Goal: Task Accomplishment & Management: Manage account settings

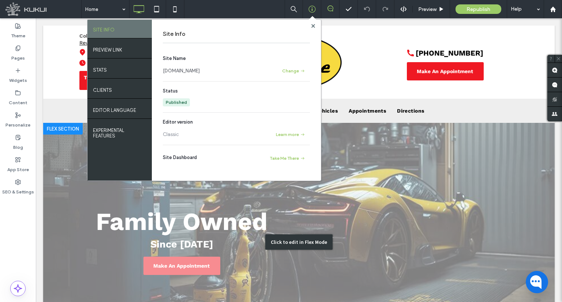
click at [376, 169] on div "Click to edit in Flex Mode" at bounding box center [299, 242] width 512 height 239
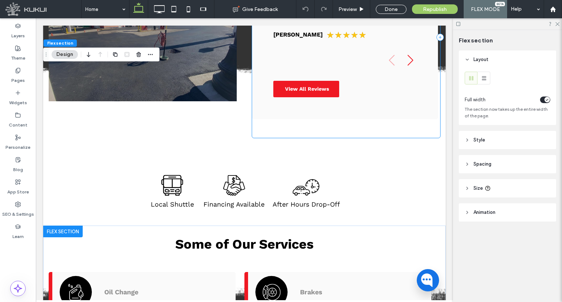
scroll to position [696, 0]
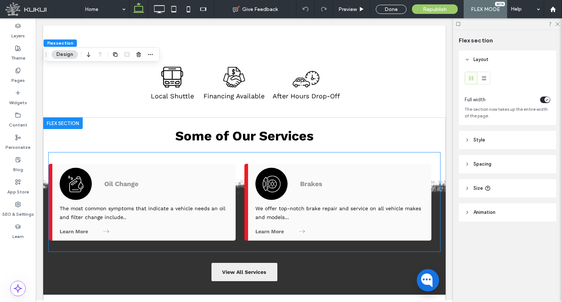
click at [101, 182] on div "Oil Change Oil Change" at bounding box center [144, 184] width 169 height 40
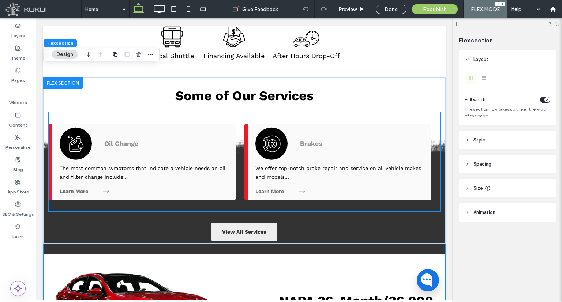
click at [101, 182] on div "Oil Change Oil Change The most common symptoms that indicate a vehicle needs an…" at bounding box center [142, 162] width 187 height 77
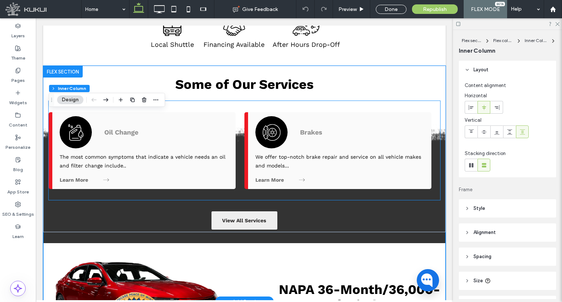
type input "**"
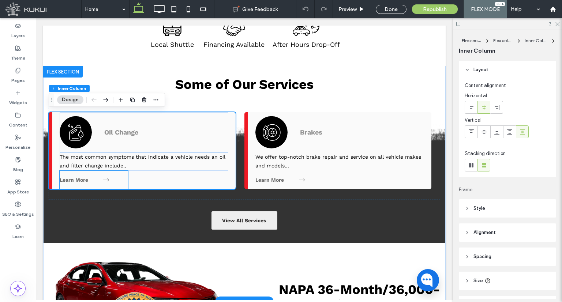
scroll to position [749, 0]
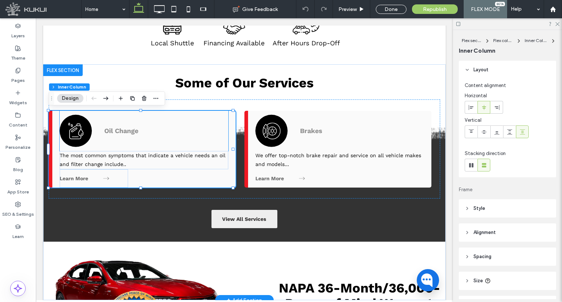
click at [81, 132] on circle at bounding box center [76, 131] width 32 height 32
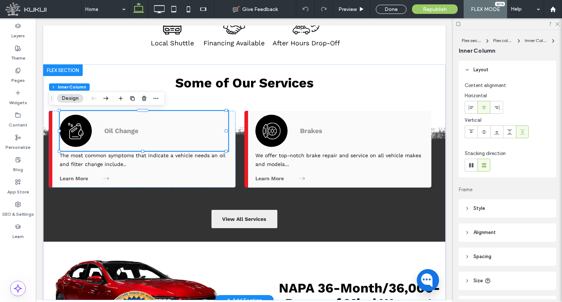
click at [81, 132] on circle at bounding box center [76, 131] width 32 height 32
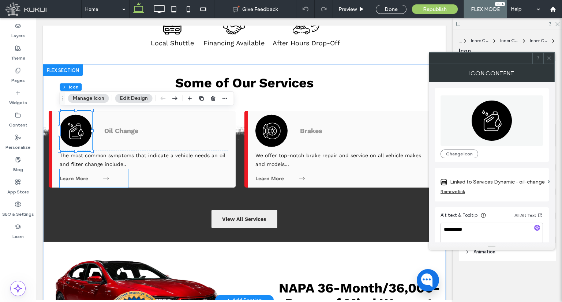
click at [70, 176] on link "Learn More" at bounding box center [74, 179] width 29 height 6
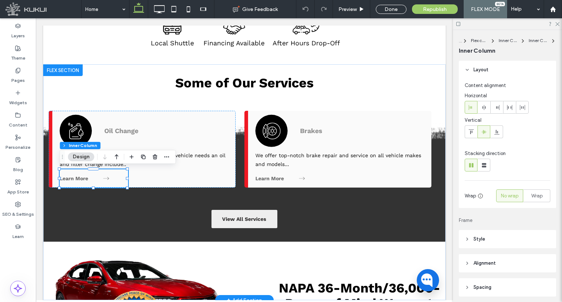
click at [70, 176] on link "Learn More" at bounding box center [74, 179] width 29 height 6
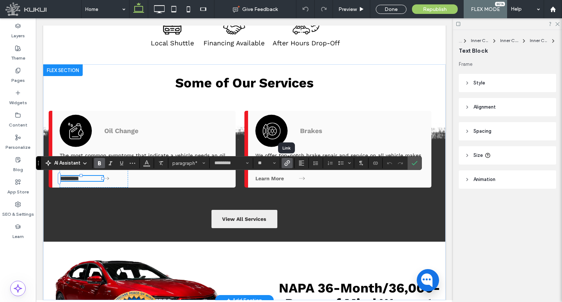
click at [285, 162] on icon "Link" at bounding box center [287, 163] width 6 height 6
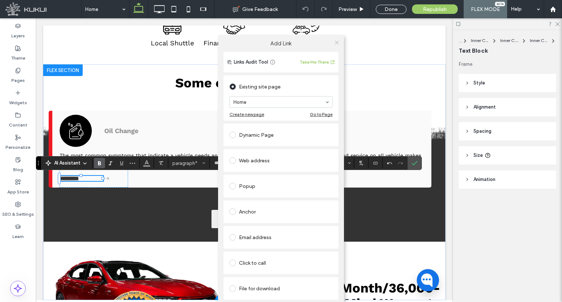
click at [336, 42] on icon at bounding box center [336, 42] width 5 height 5
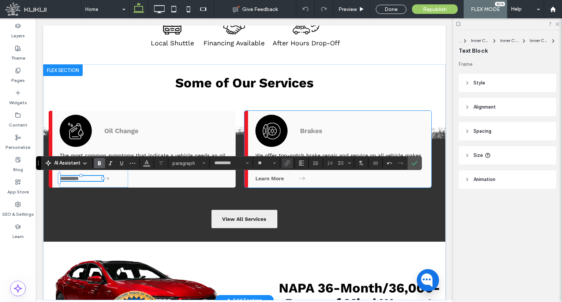
click at [273, 123] on circle at bounding box center [272, 131] width 32 height 32
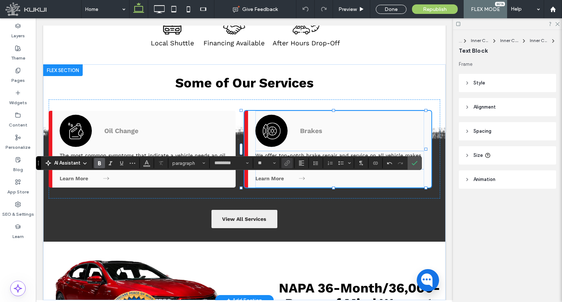
click at [273, 123] on circle at bounding box center [272, 131] width 32 height 32
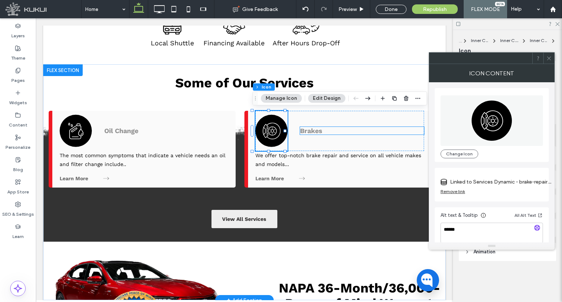
click at [308, 132] on link "Brakes" at bounding box center [311, 131] width 22 height 8
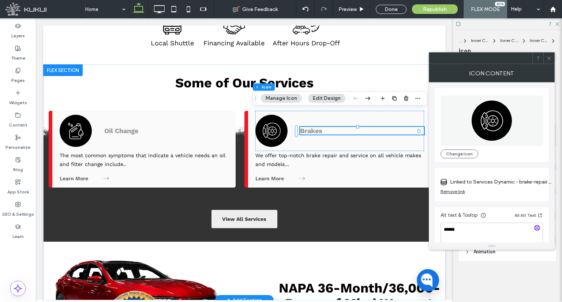
click at [308, 132] on div "Brakes" at bounding box center [362, 131] width 124 height 8
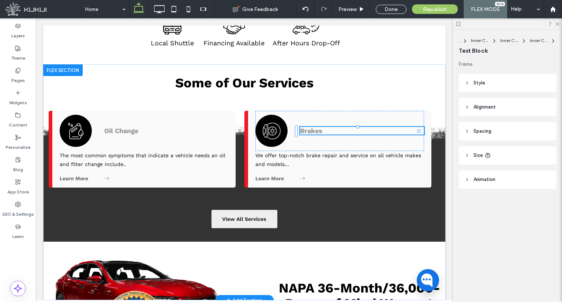
type input "*********"
type input "**"
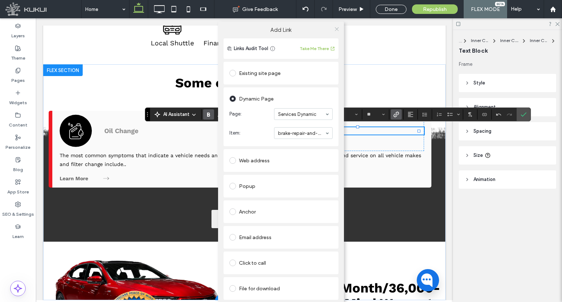
click at [334, 30] on icon at bounding box center [336, 28] width 5 height 5
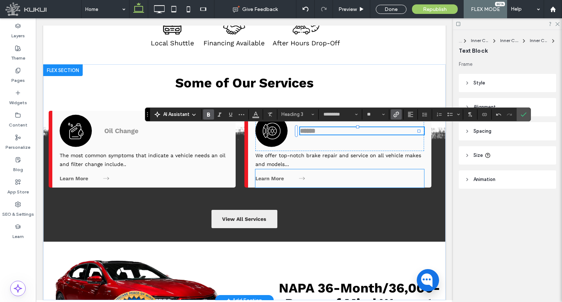
click at [266, 183] on div "Learn More" at bounding box center [290, 178] width 68 height 18
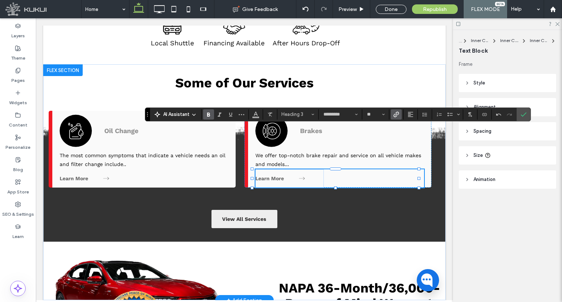
click at [266, 183] on div "Learn More" at bounding box center [290, 178] width 68 height 18
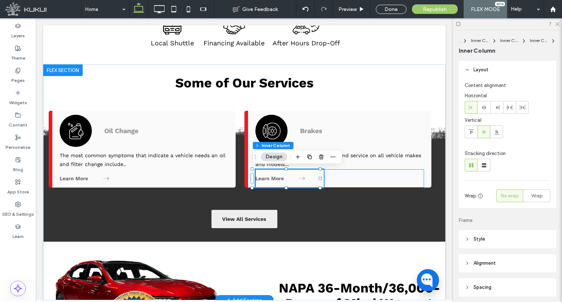
click at [265, 182] on div "Learn More" at bounding box center [290, 178] width 68 height 18
click at [339, 181] on div "Learn More" at bounding box center [340, 178] width 169 height 18
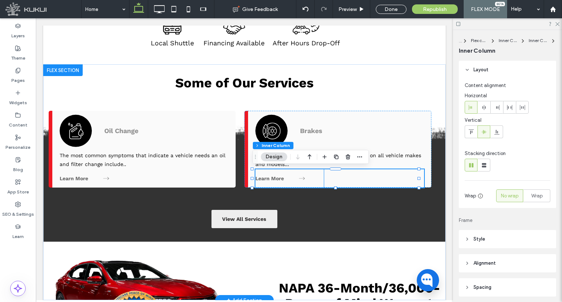
click at [299, 180] on icon at bounding box center [302, 179] width 6 height 6
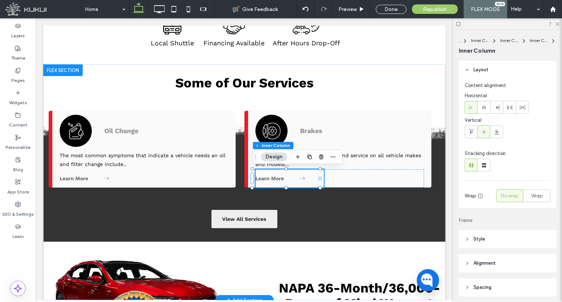
click at [299, 176] on icon at bounding box center [302, 179] width 6 height 6
click at [299, 176] on div at bounding box center [298, 175] width 3 height 3
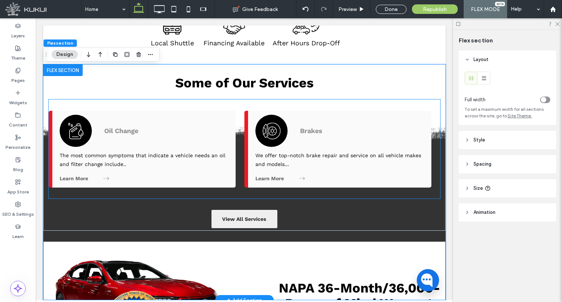
click at [271, 176] on link "Learn More" at bounding box center [270, 179] width 29 height 6
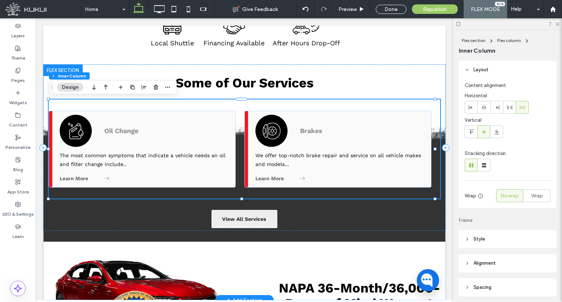
click at [271, 176] on link "Learn More" at bounding box center [270, 179] width 29 height 6
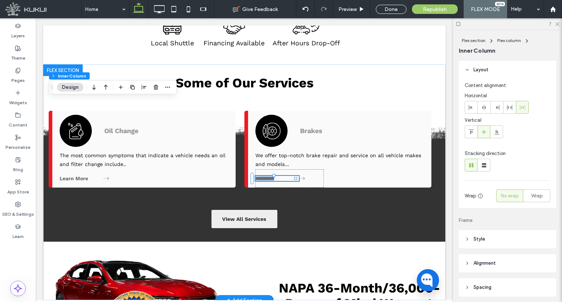
click at [271, 176] on div "**********" at bounding box center [278, 178] width 44 height 5
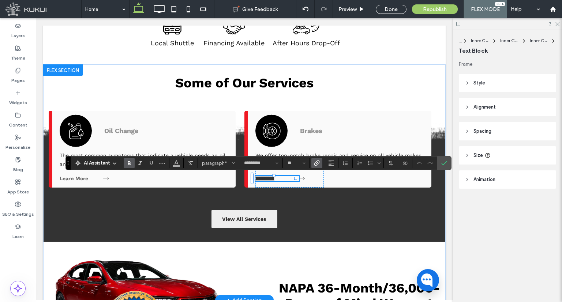
click at [314, 164] on icon "Link" at bounding box center [317, 163] width 6 height 6
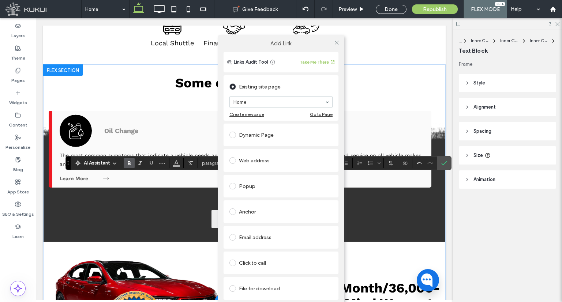
click at [20, 210] on div "Add Link Links Audit Tool Take Me There Existing site page Home Create new page…" at bounding box center [281, 178] width 562 height 302
click at [338, 41] on icon at bounding box center [336, 42] width 5 height 5
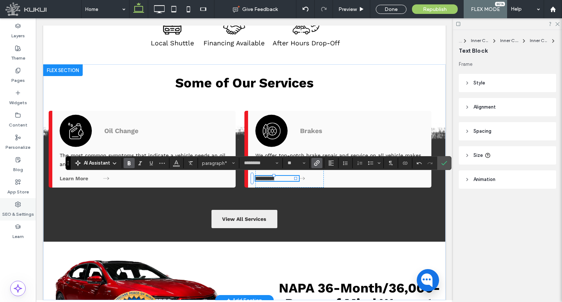
click at [31, 208] on label "SEO & Settings" at bounding box center [18, 213] width 32 height 10
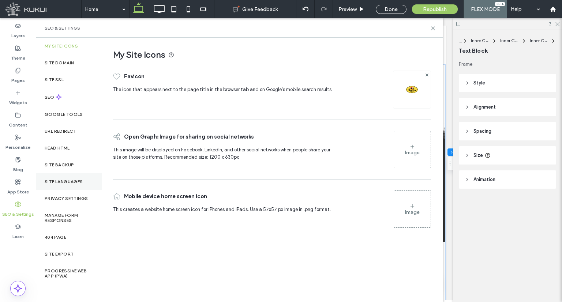
click at [57, 176] on div "Site Languages" at bounding box center [69, 182] width 66 height 17
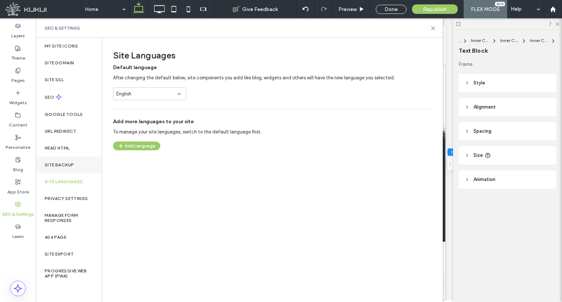
click at [63, 171] on div "Site Backup" at bounding box center [69, 165] width 66 height 17
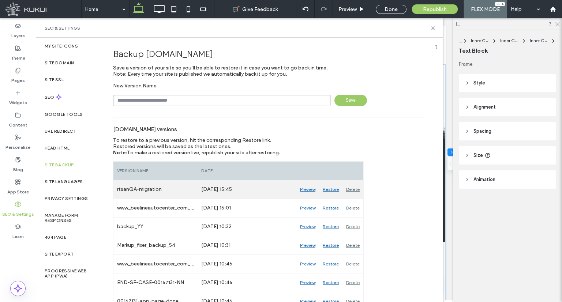
click at [333, 191] on div "Restore" at bounding box center [330, 189] width 23 height 18
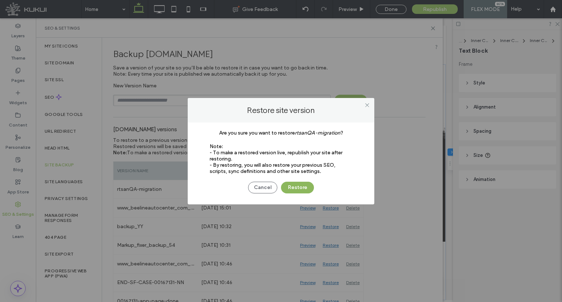
click at [302, 189] on button "Restore" at bounding box center [297, 188] width 33 height 12
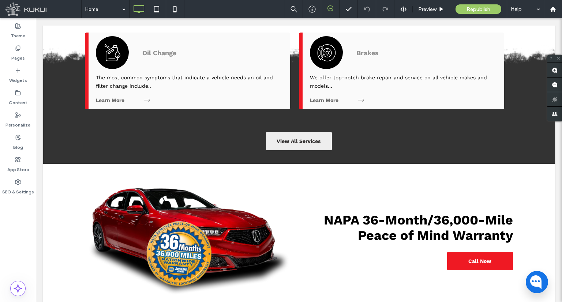
scroll to position [1062, 0]
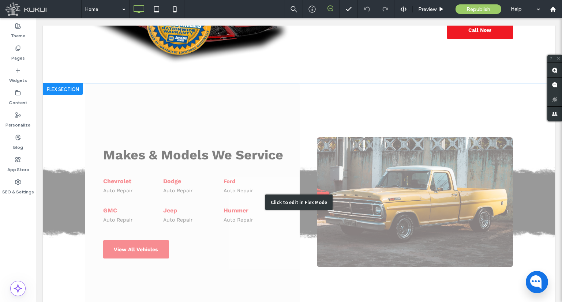
click at [121, 198] on div "Click to edit in Flex Mode" at bounding box center [299, 202] width 512 height 238
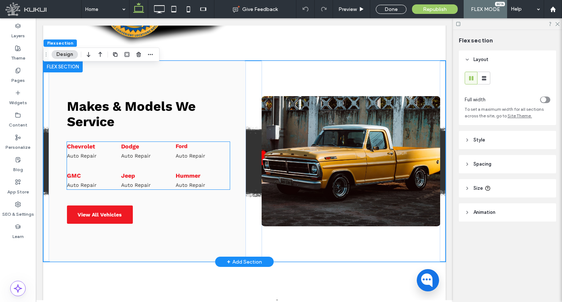
click at [82, 148] on link "Chevrolet" at bounding box center [81, 146] width 28 height 7
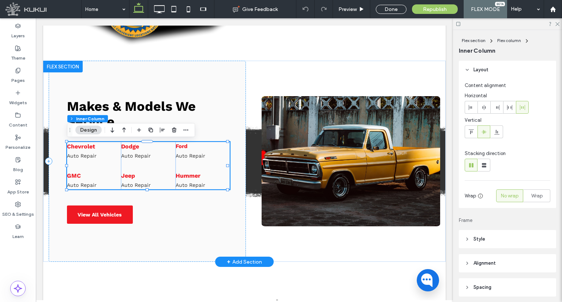
click at [82, 147] on link "Chevrolet" at bounding box center [81, 146] width 28 height 7
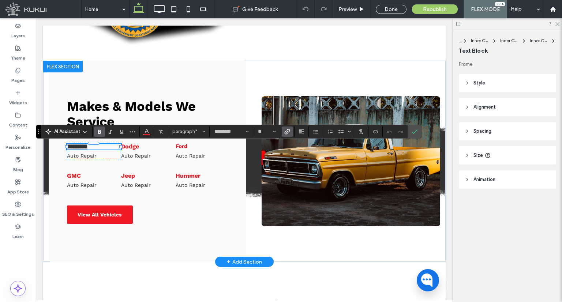
click at [285, 131] on use "Link" at bounding box center [287, 131] width 5 height 5
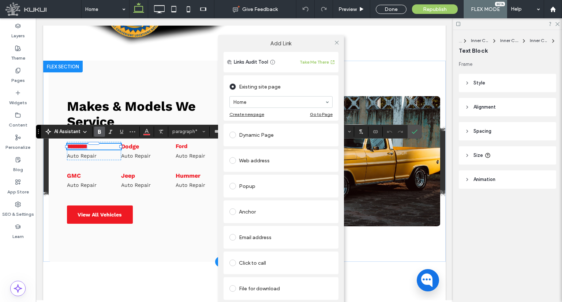
scroll to position [0, 0]
click at [334, 42] on icon at bounding box center [336, 42] width 5 height 5
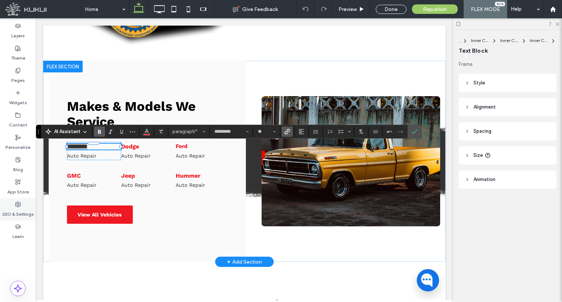
click at [18, 208] on label "SEO & Settings" at bounding box center [18, 213] width 32 height 10
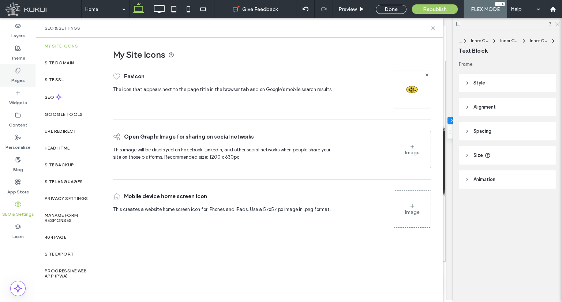
click at [15, 78] on label "Pages" at bounding box center [18, 79] width 14 height 10
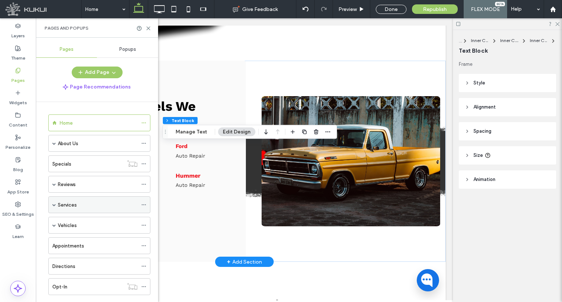
click at [53, 203] on span at bounding box center [54, 205] width 4 height 4
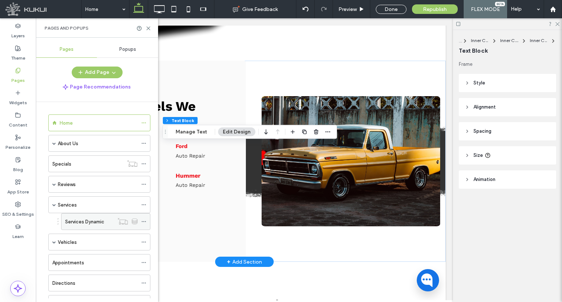
click at [141, 221] on icon at bounding box center [143, 221] width 5 height 5
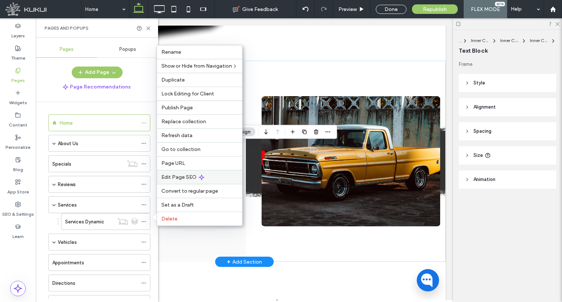
click at [185, 178] on span "Edit Page SEO" at bounding box center [178, 177] width 35 height 6
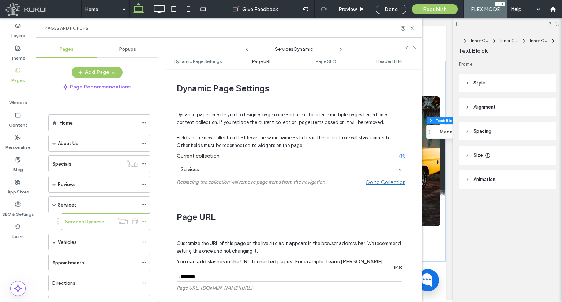
click at [268, 62] on span "Page URL" at bounding box center [261, 61] width 19 height 5
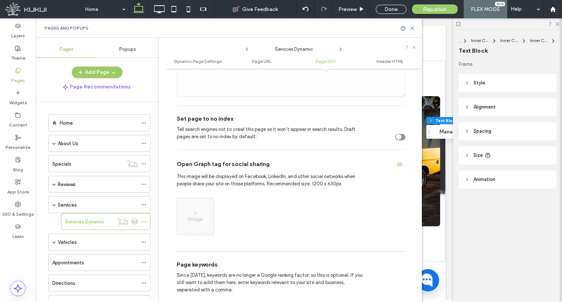
scroll to position [494, 0]
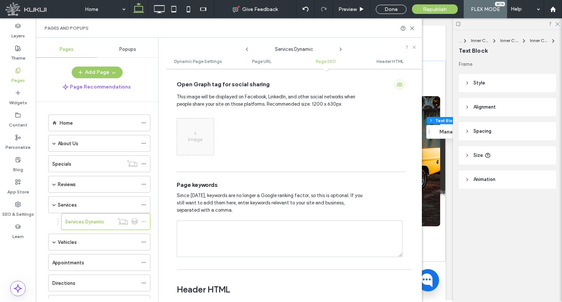
click at [397, 86] on use "button" at bounding box center [399, 85] width 5 height 4
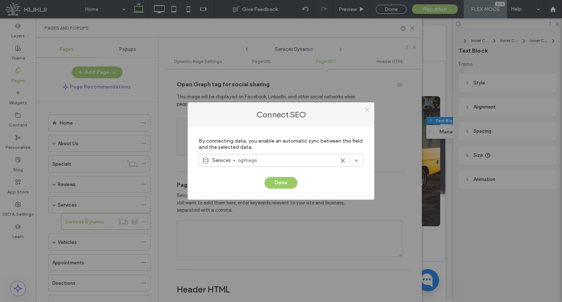
click at [370, 108] on icon at bounding box center [367, 109] width 5 height 5
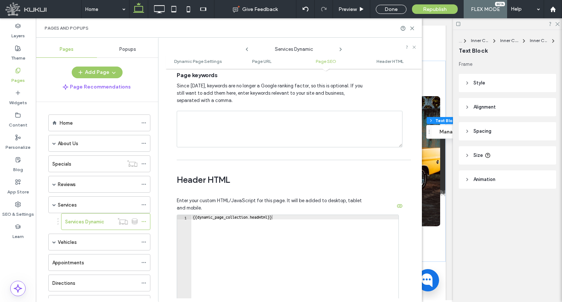
scroll to position [677, 0]
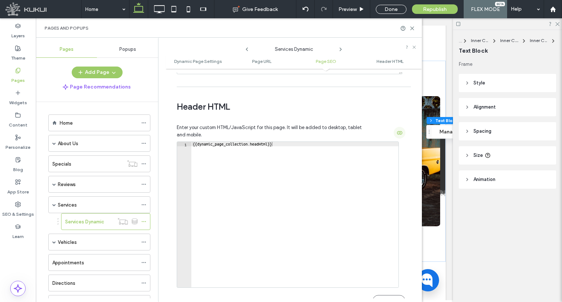
click at [397, 132] on use "button" at bounding box center [399, 133] width 5 height 4
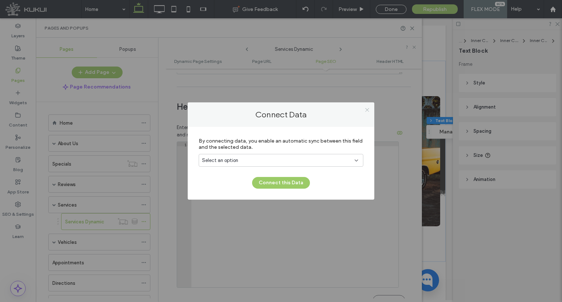
click at [367, 110] on use at bounding box center [367, 110] width 4 height 4
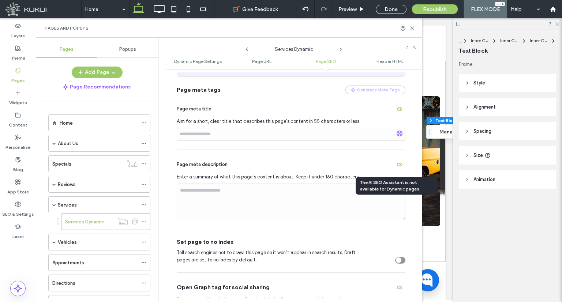
scroll to position [275, 0]
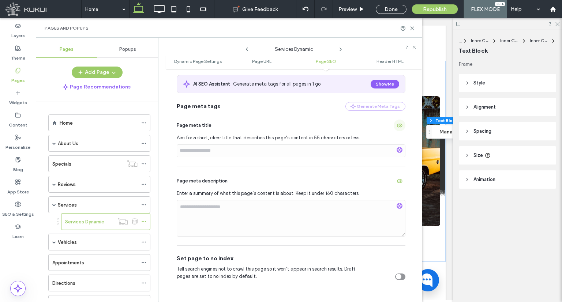
click at [397, 128] on span "button" at bounding box center [400, 126] width 12 height 12
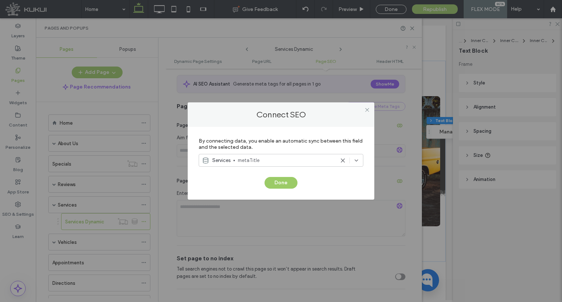
click at [363, 113] on div at bounding box center [367, 109] width 11 height 11
click at [368, 112] on icon at bounding box center [367, 109] width 5 height 5
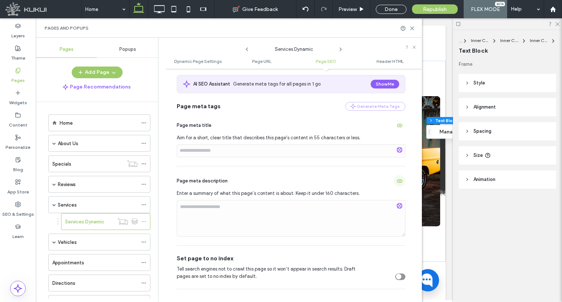
click at [398, 181] on icon "button" at bounding box center [400, 181] width 6 height 6
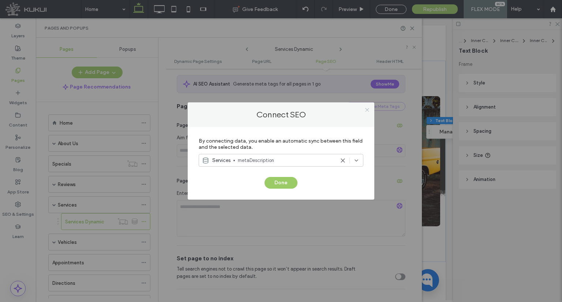
click at [366, 110] on icon at bounding box center [367, 109] width 5 height 5
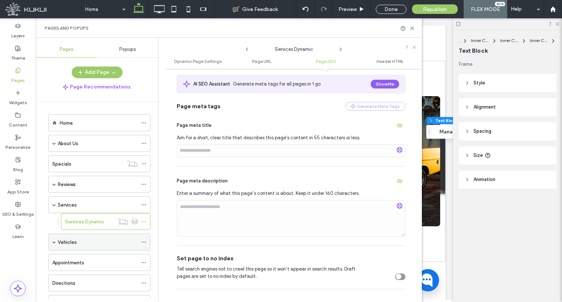
click at [51, 238] on div "Vehicles" at bounding box center [99, 242] width 102 height 17
click at [53, 242] on span at bounding box center [54, 243] width 4 height 4
click at [145, 259] on icon at bounding box center [143, 259] width 5 height 5
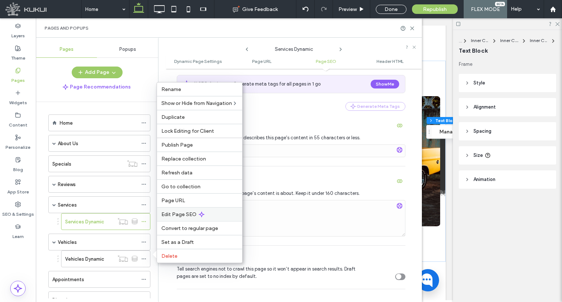
click at [176, 211] on div "Edit Page SEO" at bounding box center [199, 215] width 85 height 14
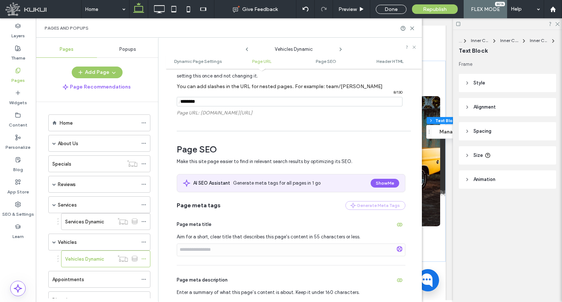
scroll to position [183, 0]
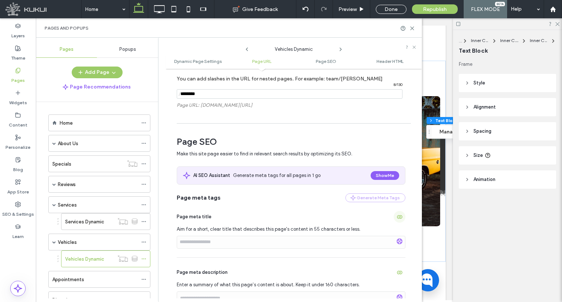
click at [398, 219] on icon "button" at bounding box center [400, 217] width 6 height 6
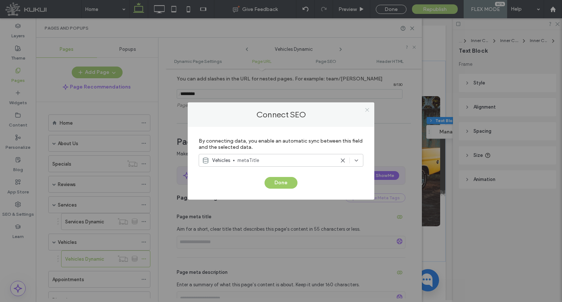
click at [366, 111] on use at bounding box center [367, 110] width 4 height 4
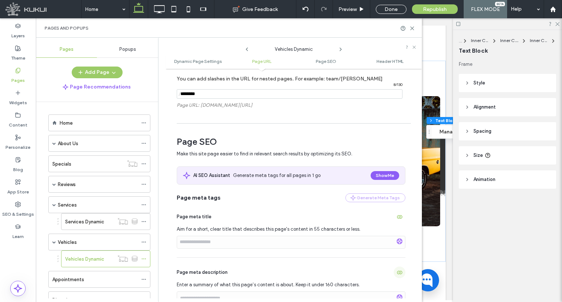
click at [397, 270] on icon "button" at bounding box center [400, 273] width 6 height 6
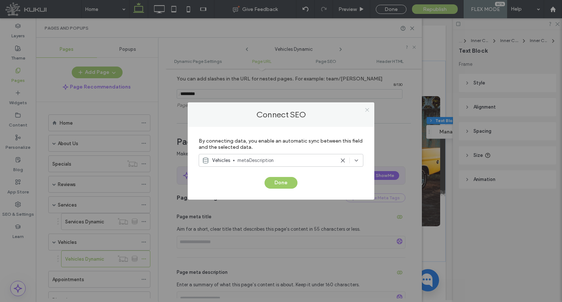
click at [365, 106] on span at bounding box center [367, 109] width 5 height 11
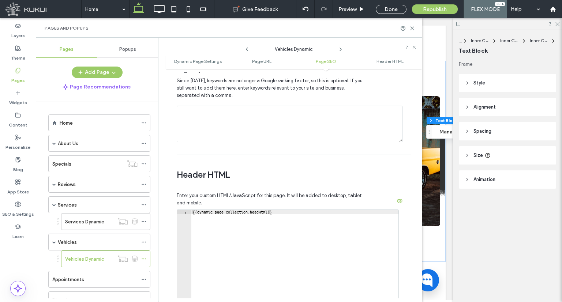
scroll to position [622, 0]
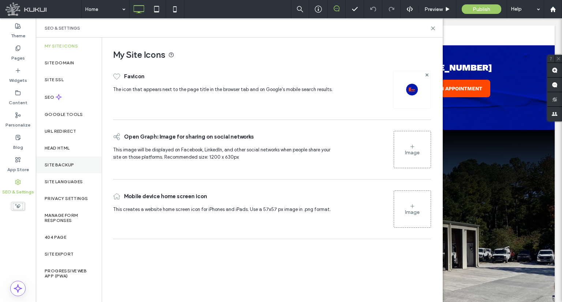
click at [56, 165] on label "Site Backup" at bounding box center [59, 165] width 29 height 5
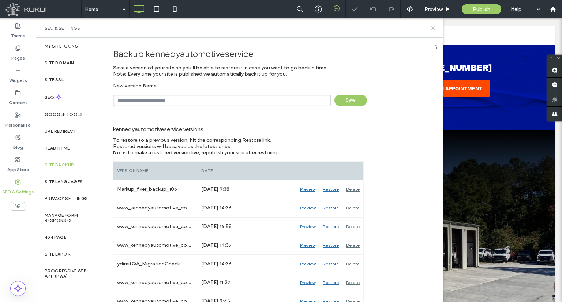
click at [208, 104] on input "text" at bounding box center [222, 100] width 218 height 11
type input "**********"
click at [352, 101] on span "Save" at bounding box center [351, 100] width 33 height 11
click at [319, 9] on icon at bounding box center [318, 8] width 7 height 7
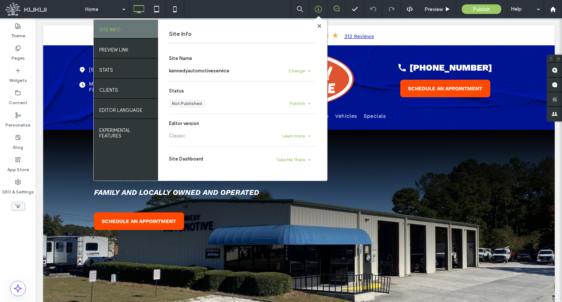
click at [217, 70] on span "kennedyautomotiveservice" at bounding box center [199, 70] width 60 height 5
click at [215, 72] on span "kennedyautomotiveservice" at bounding box center [199, 70] width 60 height 5
click at [320, 24] on icon at bounding box center [320, 26] width 4 height 4
